Goal: Information Seeking & Learning: Learn about a topic

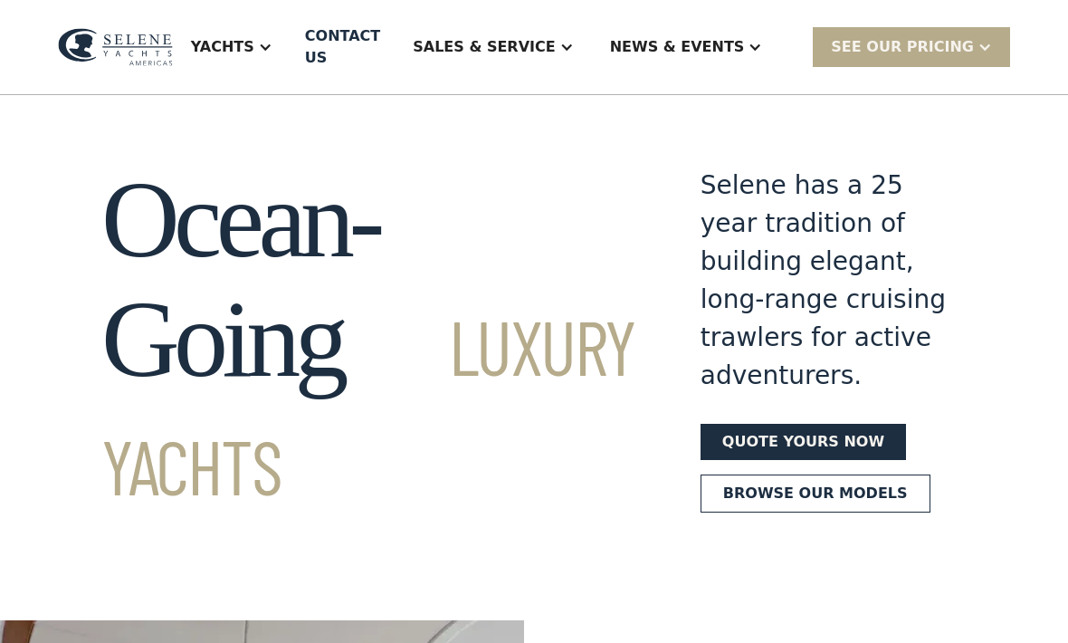
click at [254, 45] on div "Yachts" at bounding box center [222, 47] width 63 height 22
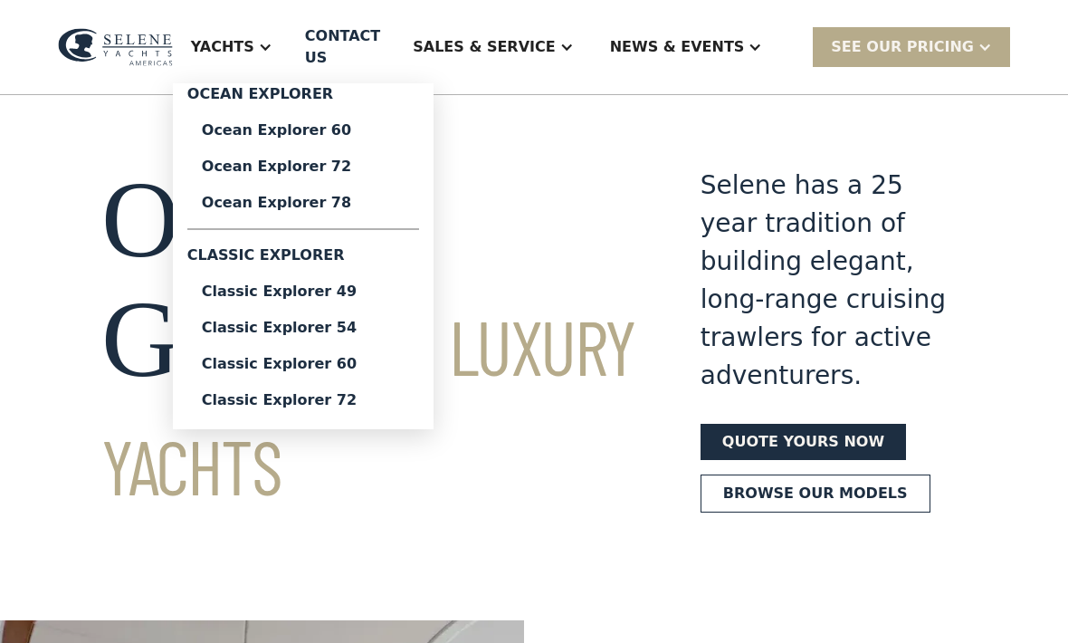
click at [371, 299] on div "Classic Explorer 49" at bounding box center [303, 291] width 203 height 14
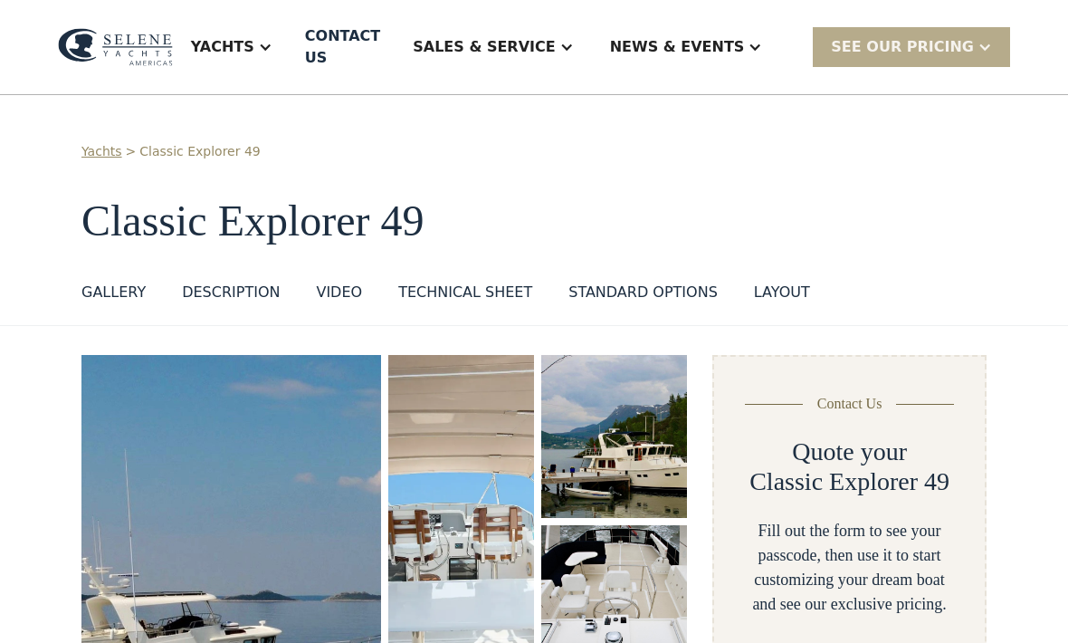
click at [254, 45] on div "Yachts" at bounding box center [222, 47] width 63 height 22
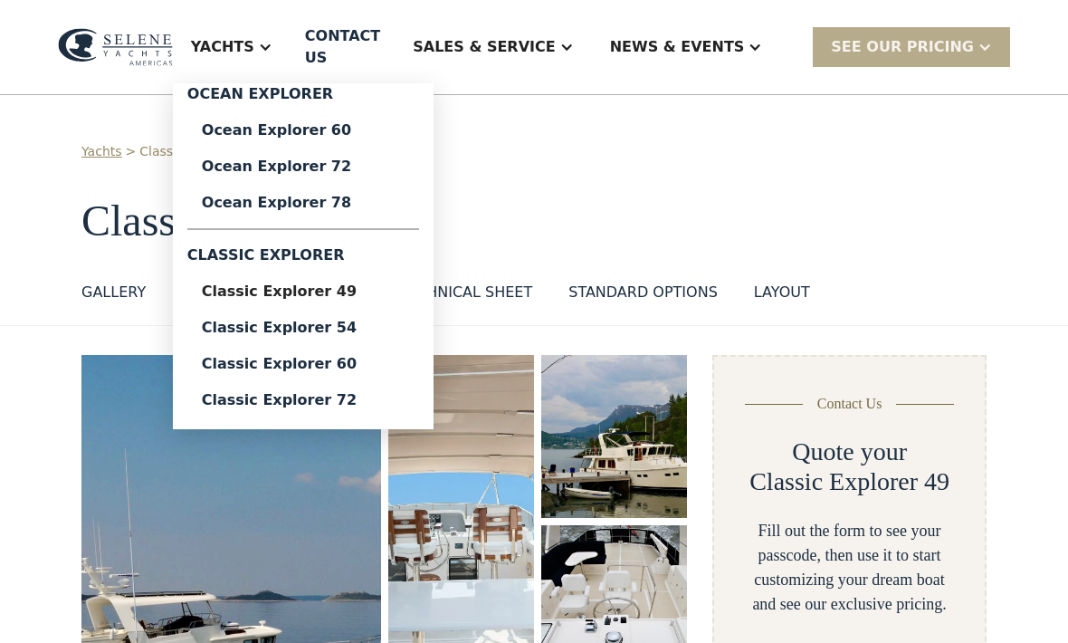
click at [722, 142] on div "Yachts > Classic Explorer 49" at bounding box center [533, 151] width 905 height 19
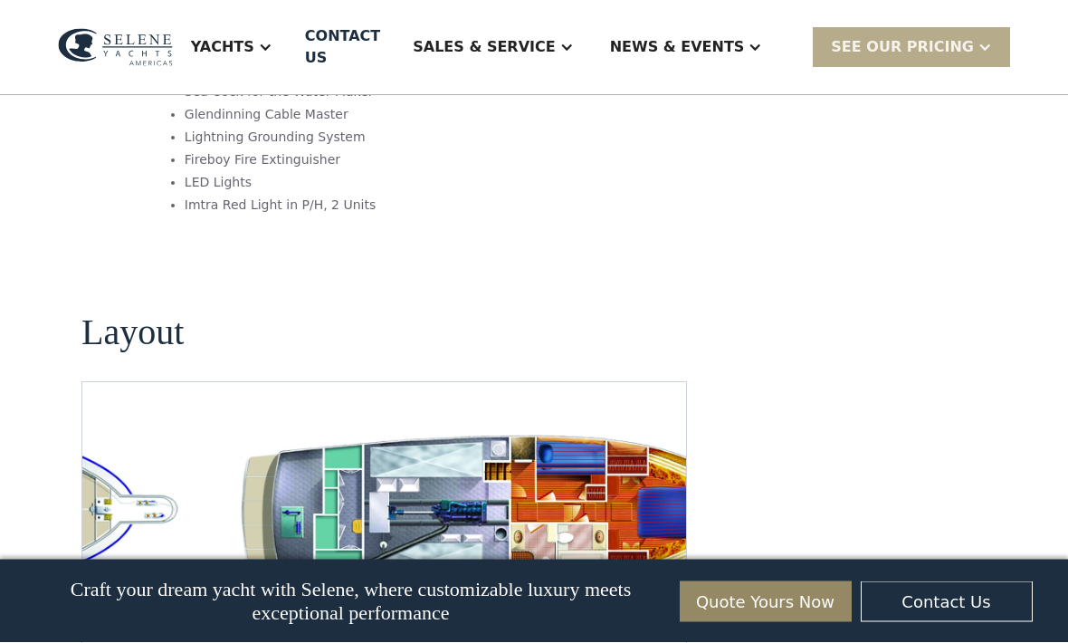
scroll to position [3295, 0]
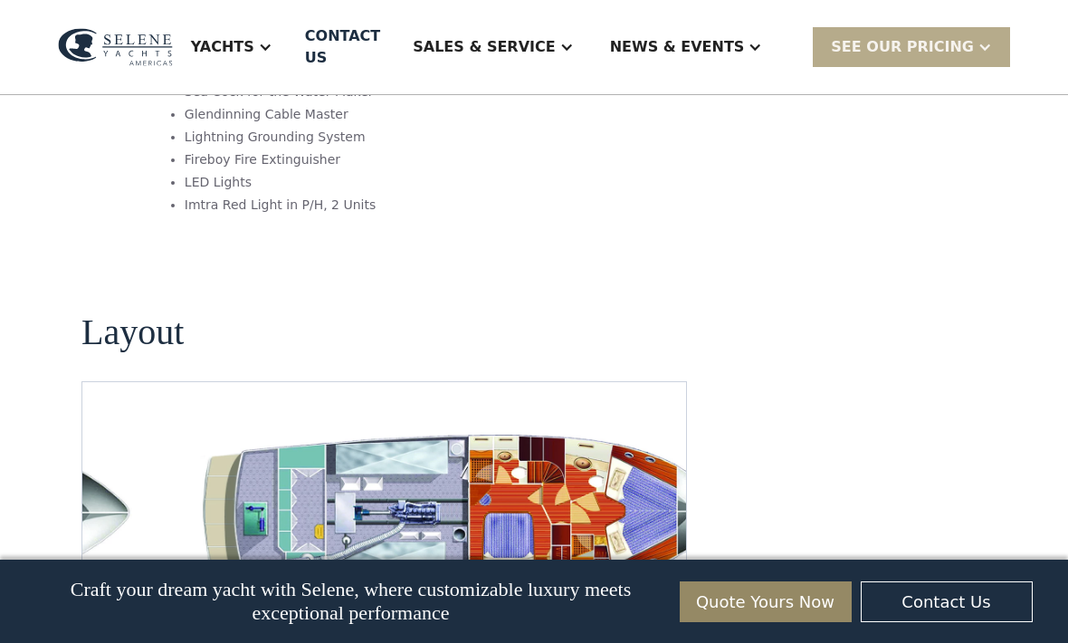
click at [611, 642] on div "Craft your dream yacht with Selene, where customizable luxury meets exceptional…" at bounding box center [534, 600] width 1015 height 83
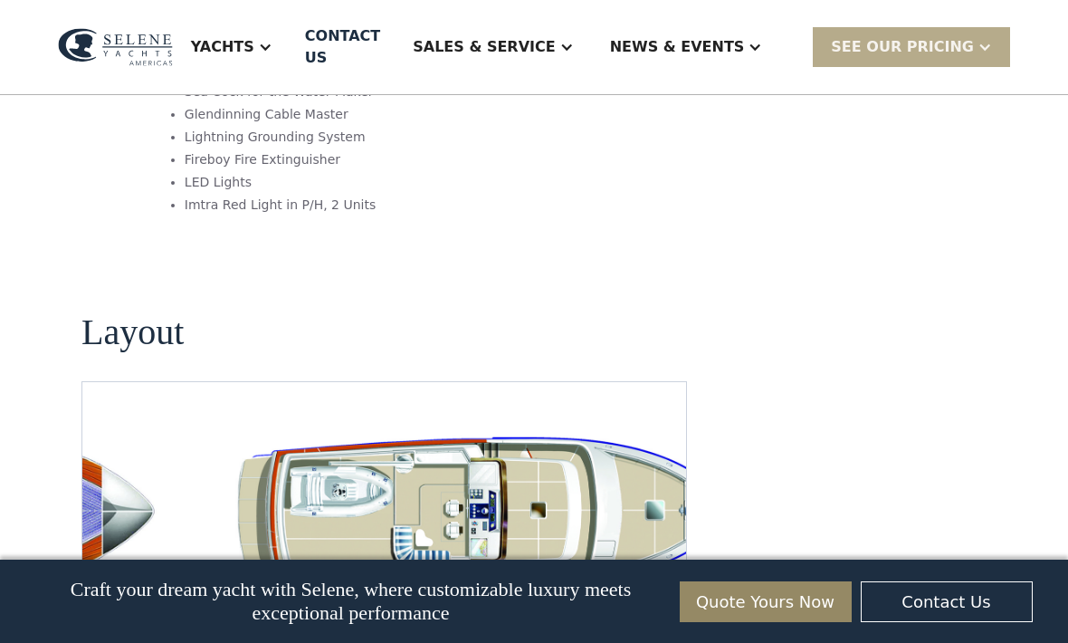
click at [272, 40] on div at bounding box center [265, 47] width 14 height 14
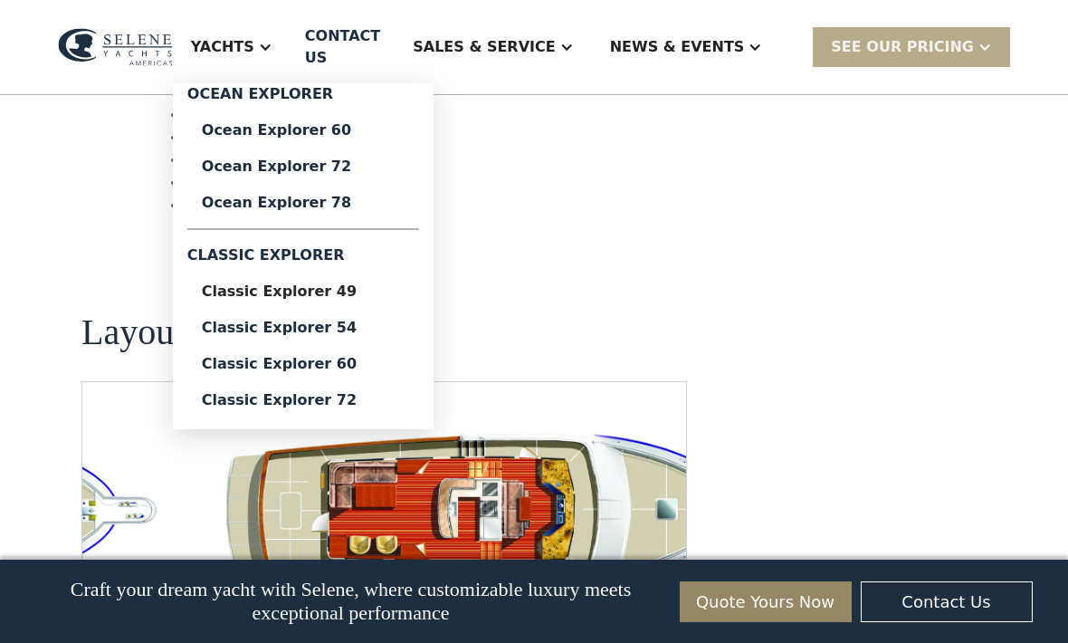
click at [351, 320] on div "Classic Explorer 54" at bounding box center [303, 327] width 203 height 14
